Goal: Information Seeking & Learning: Compare options

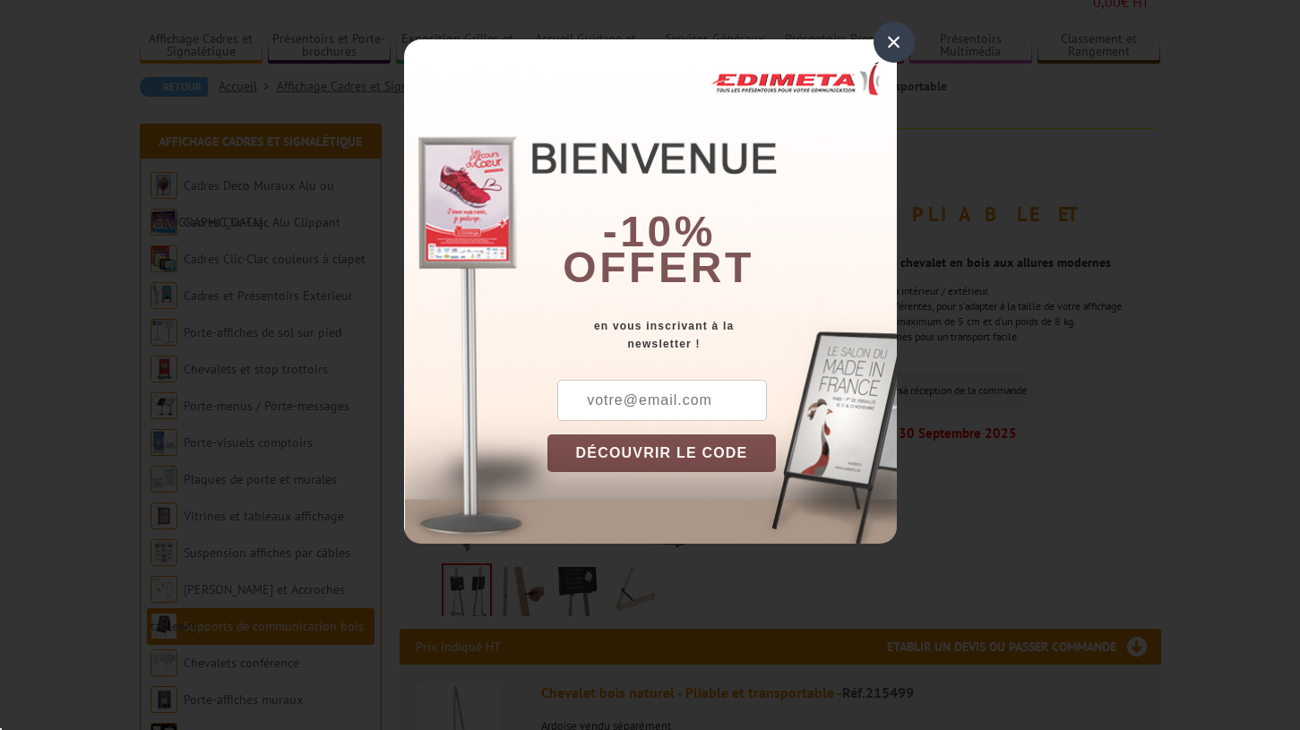
scroll to position [135, 0]
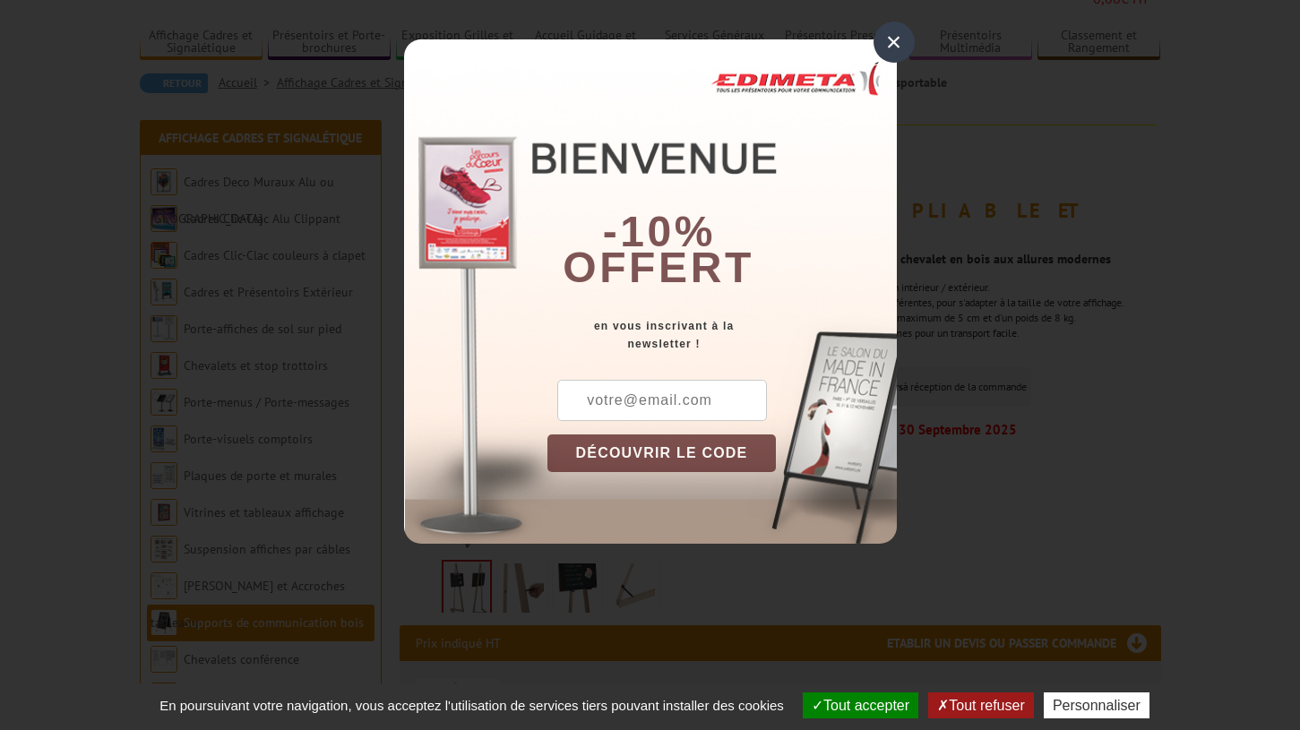
click at [894, 45] on div "×" at bounding box center [894, 42] width 41 height 41
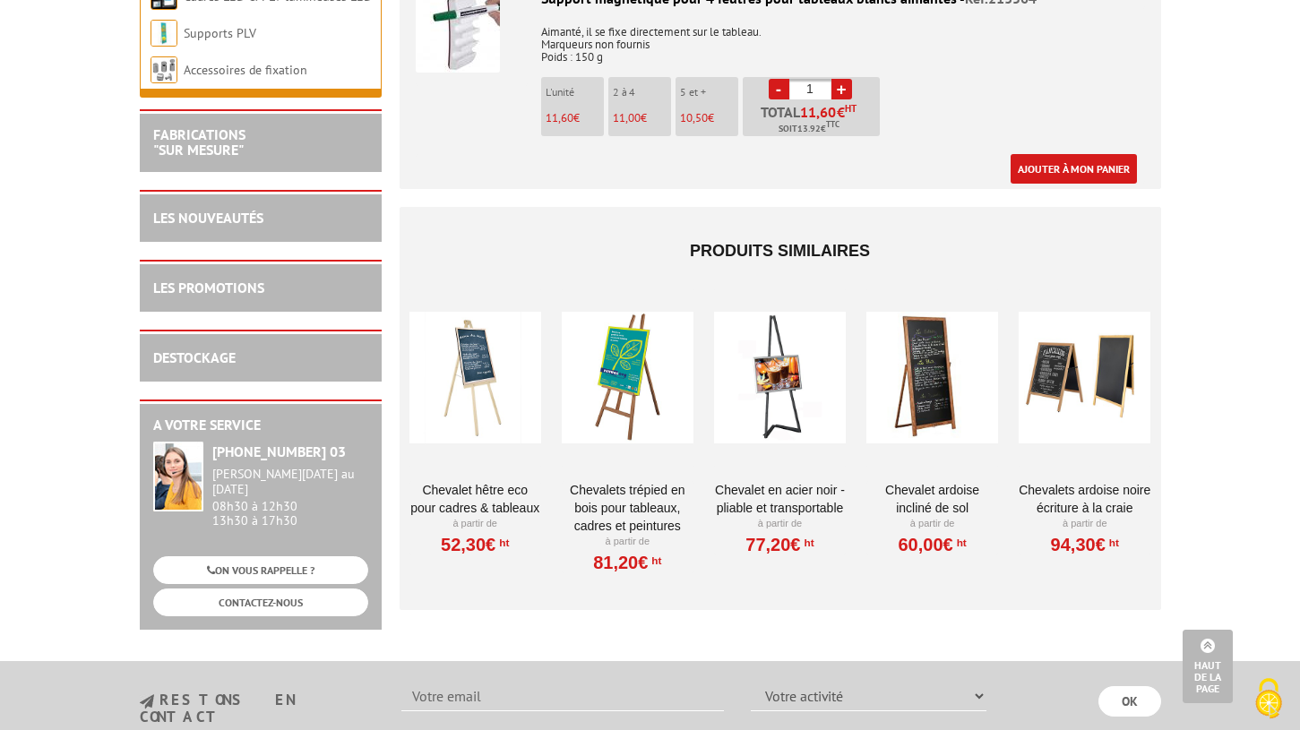
scroll to position [5624, 0]
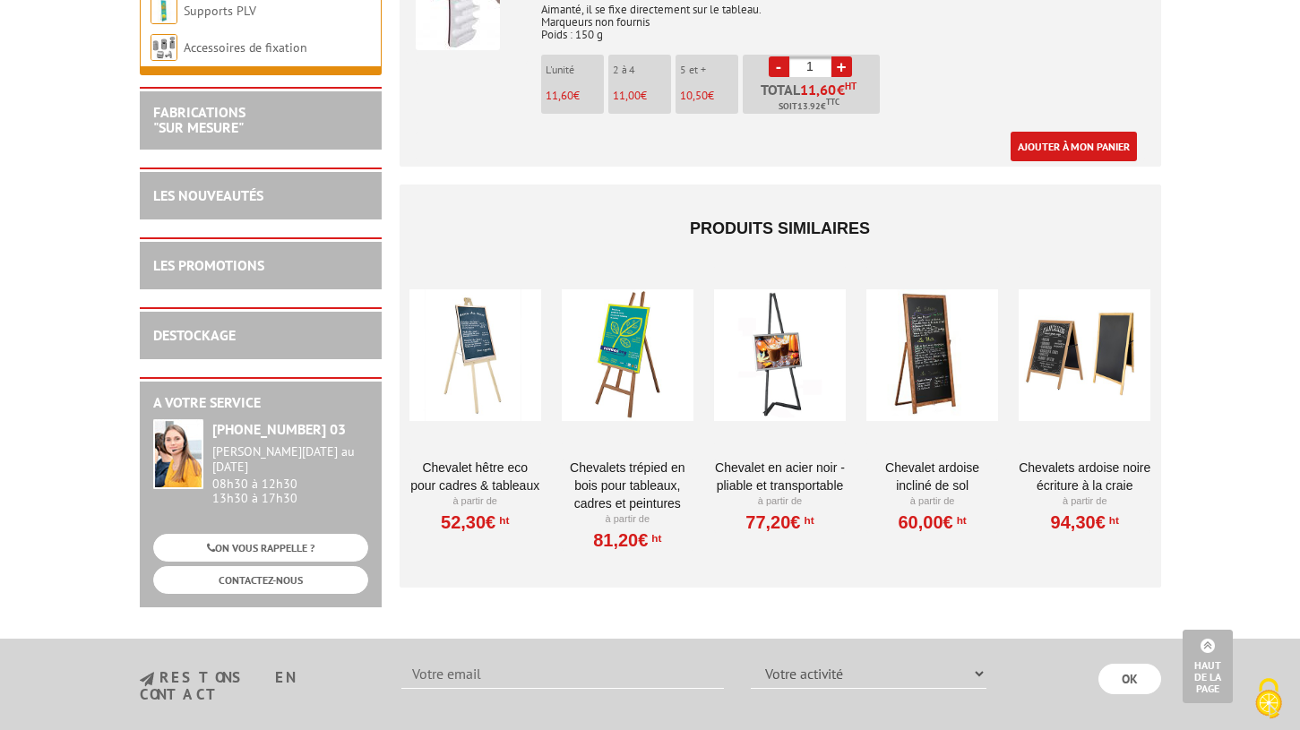
click at [787, 331] on div at bounding box center [780, 355] width 132 height 179
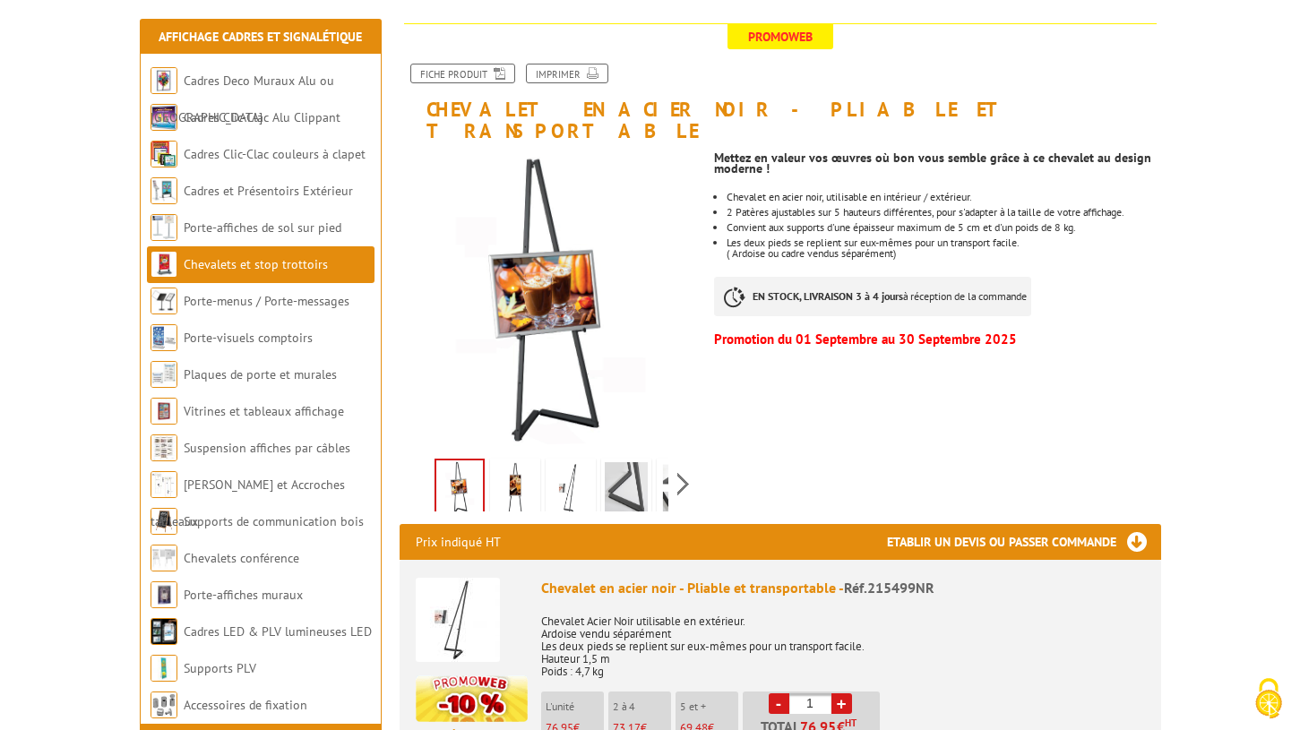
scroll to position [250, 0]
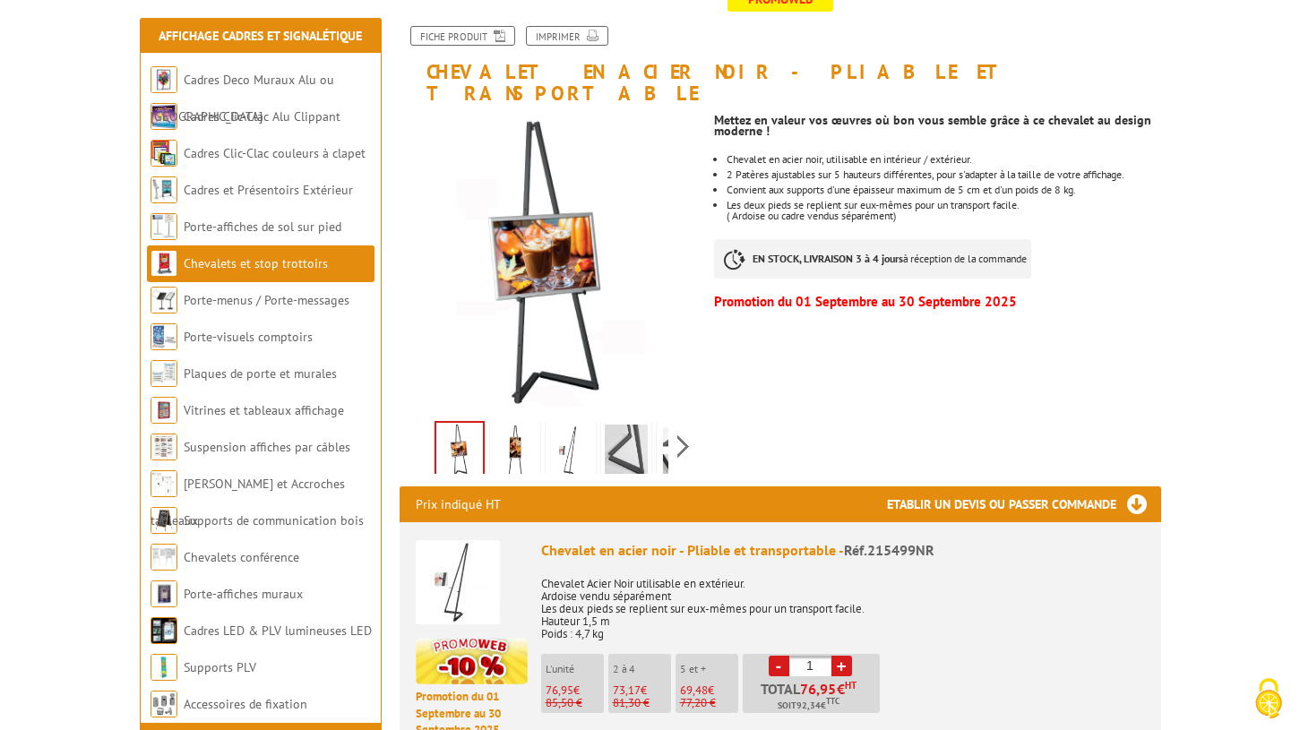
click at [625, 434] on img at bounding box center [626, 453] width 43 height 56
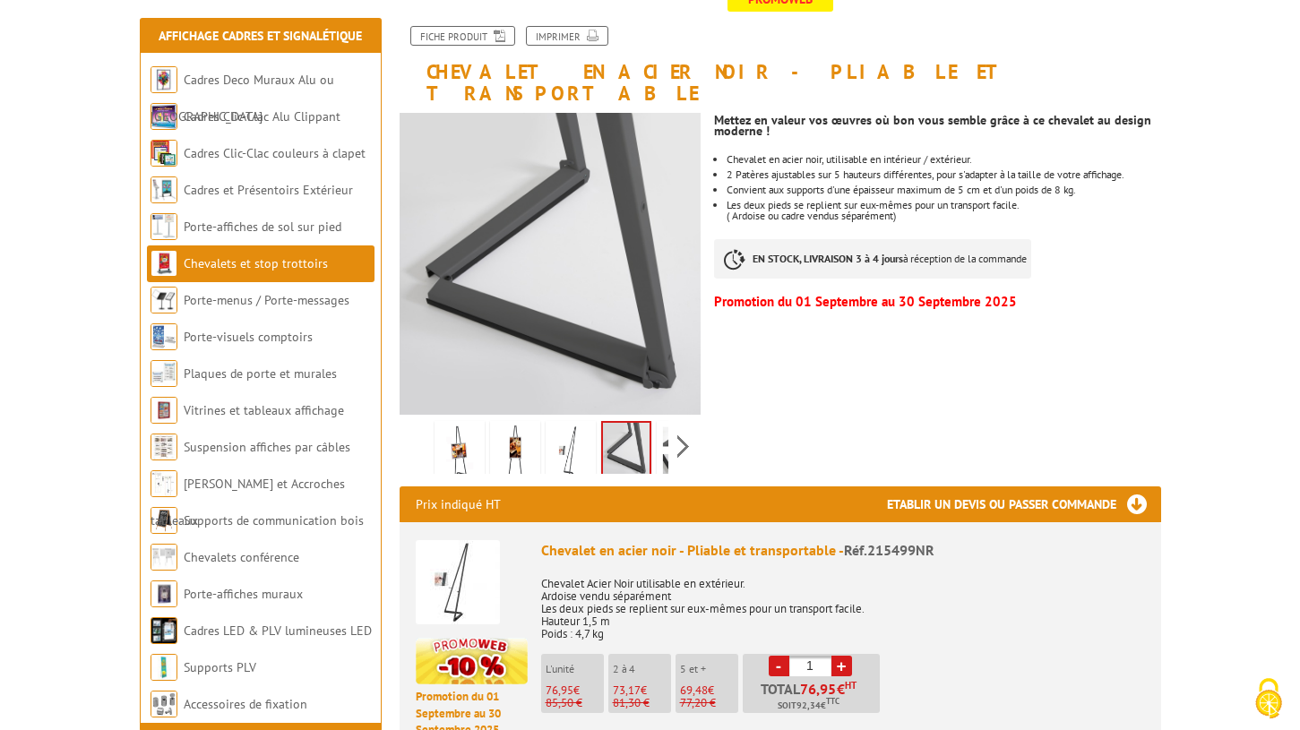
click at [581, 430] on img at bounding box center [570, 453] width 43 height 56
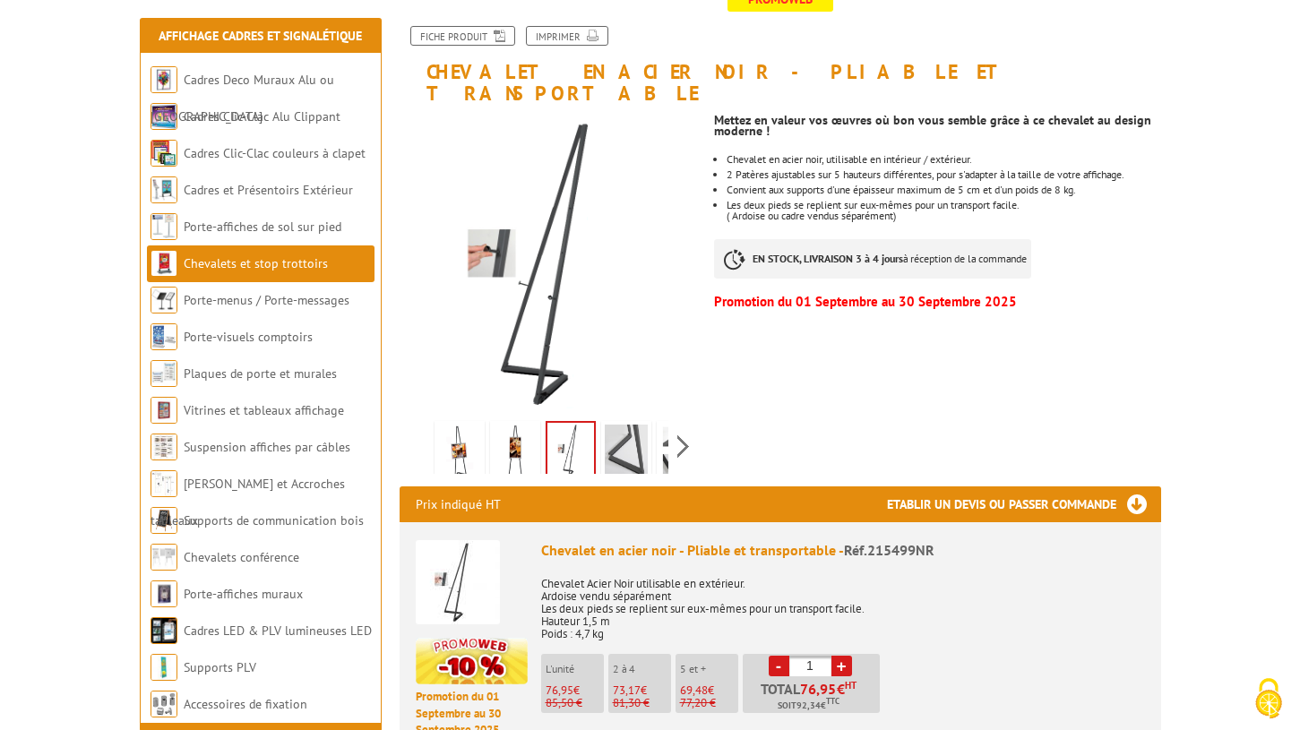
click at [521, 428] on img at bounding box center [515, 453] width 43 height 56
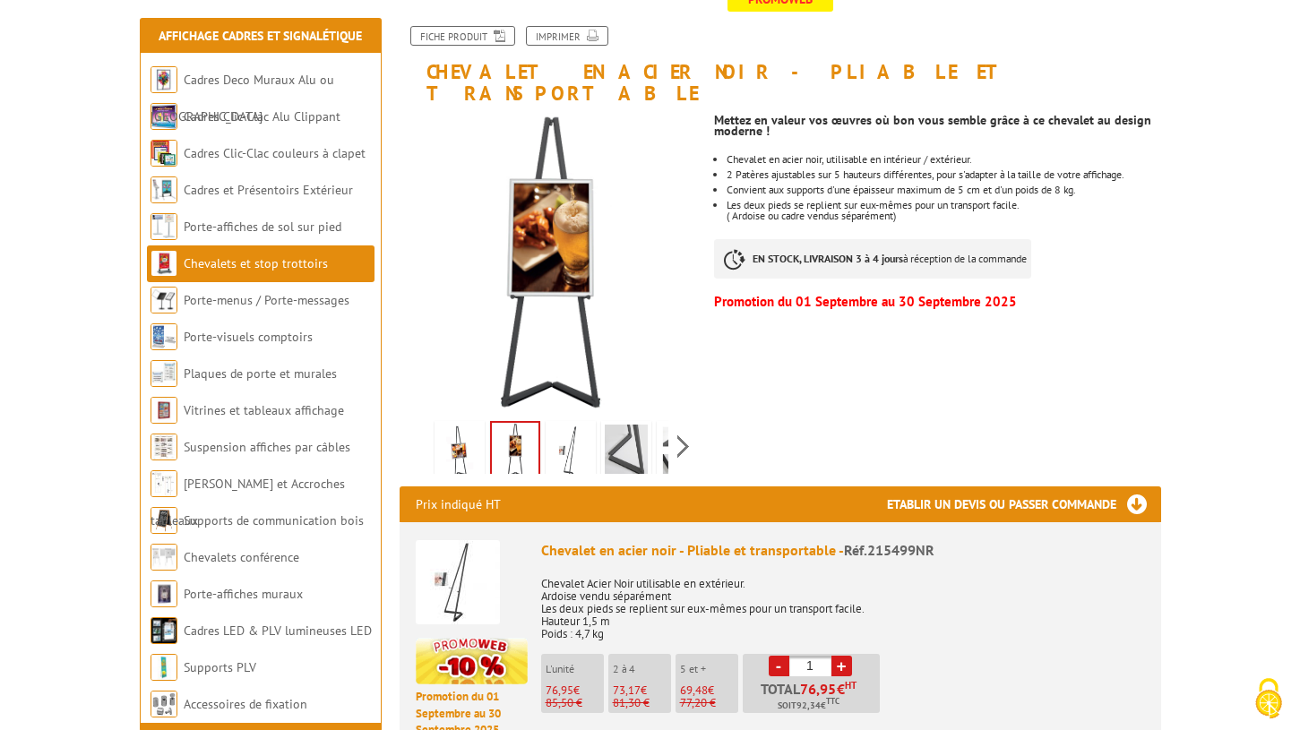
click at [460, 434] on img at bounding box center [459, 453] width 43 height 56
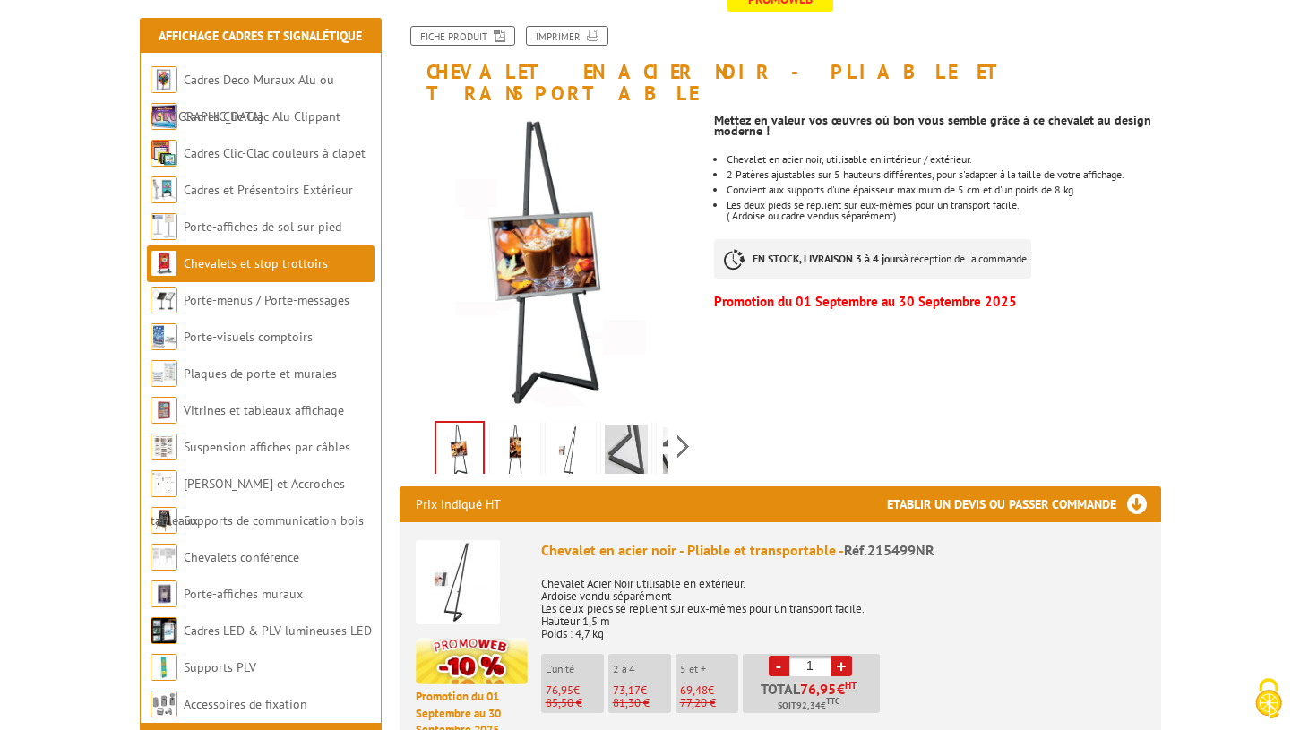
click at [665, 431] on img at bounding box center [681, 453] width 43 height 56
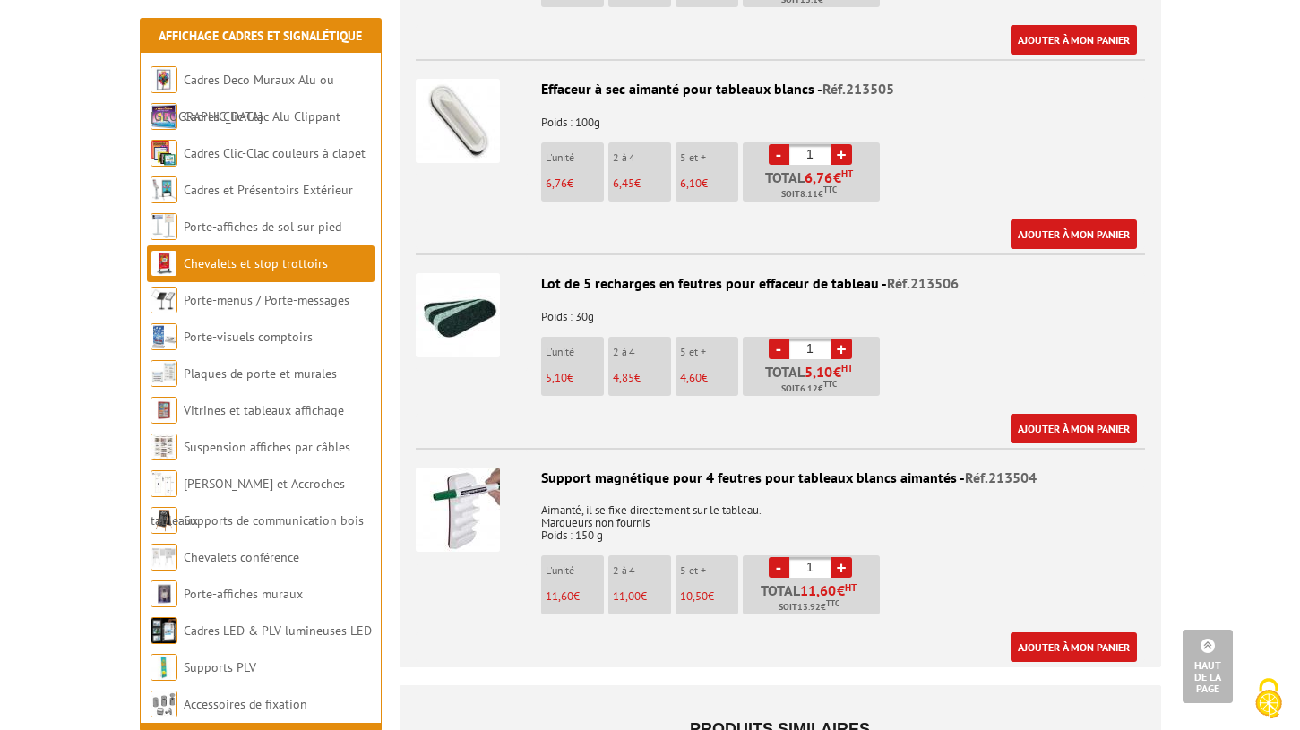
scroll to position [5119, 0]
click at [275, 446] on link "Suspension affiches par câbles" at bounding box center [268, 447] width 168 height 16
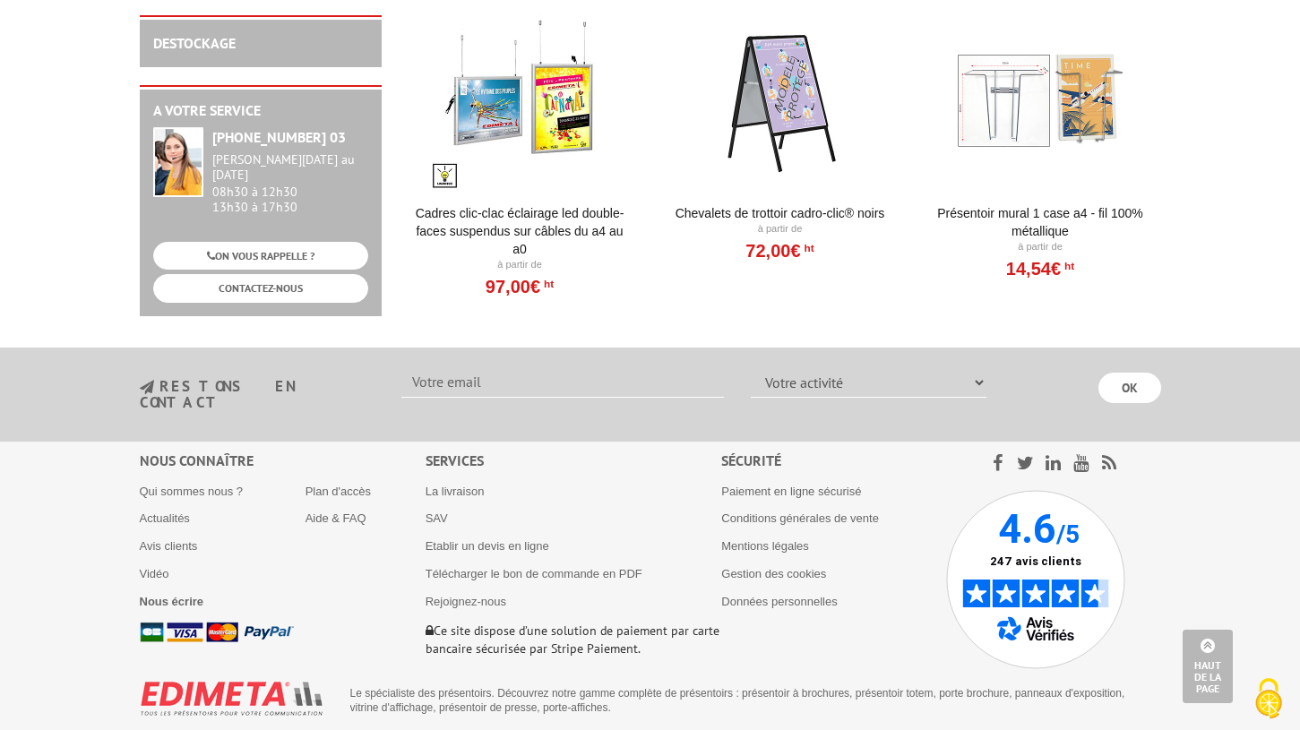
scroll to position [2542, 0]
